Goal: Task Accomplishment & Management: Use online tool/utility

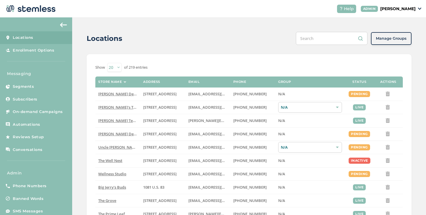
click at [386, 10] on p "[PERSON_NAME]" at bounding box center [397, 9] width 35 height 6
click at [394, 39] on span "Impersonate" at bounding box center [400, 42] width 28 height 6
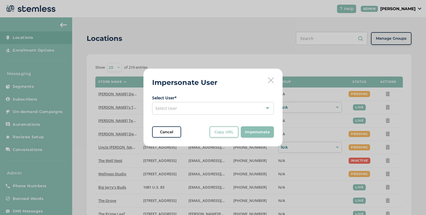
click at [214, 107] on div "Select User" at bounding box center [213, 108] width 122 height 13
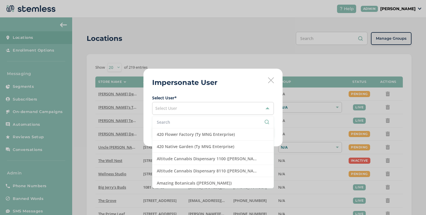
click at [191, 120] on input "text" at bounding box center [213, 122] width 112 height 6
type input "d"
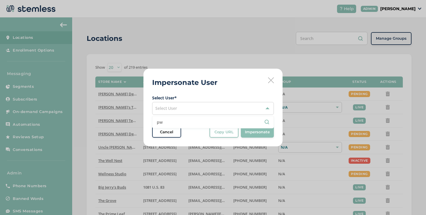
type input "p"
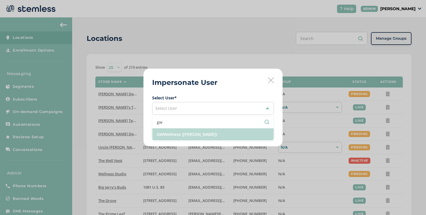
type input "gw"
click at [186, 133] on li "GWWellness ([PERSON_NAME])" at bounding box center [212, 134] width 121 height 12
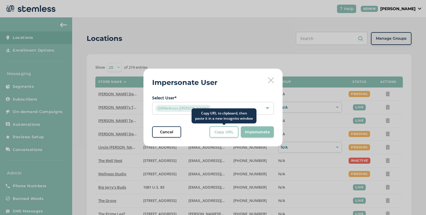
click at [228, 133] on span "Copy URL" at bounding box center [223, 132] width 19 height 6
